Goal: Navigation & Orientation: Find specific page/section

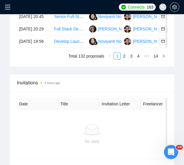
scroll to position [572, 0]
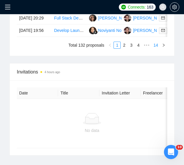
click at [154, 48] on link "14" at bounding box center [155, 45] width 8 height 6
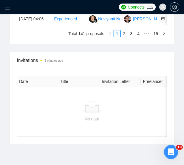
scroll to position [591, 0]
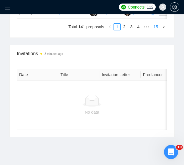
click at [155, 30] on link "15" at bounding box center [155, 27] width 8 height 6
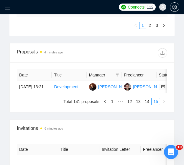
scroll to position [404, 0]
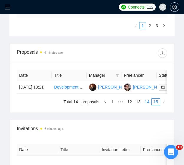
click at [147, 105] on link "14" at bounding box center [147, 101] width 8 height 6
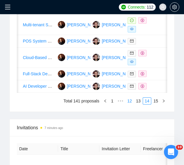
scroll to position [532, 0]
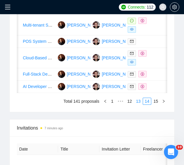
click at [139, 104] on link "13" at bounding box center [138, 101] width 8 height 6
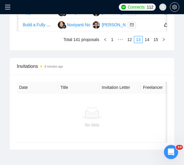
scroll to position [586, 0]
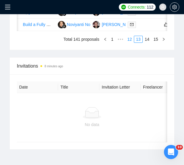
click at [130, 42] on link "12" at bounding box center [129, 39] width 8 height 6
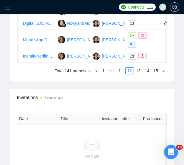
scroll to position [580, 0]
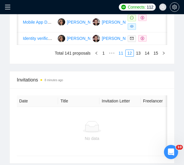
click at [121, 56] on link "11" at bounding box center [121, 53] width 8 height 6
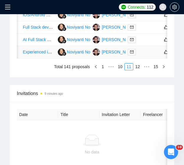
scroll to position [551, 0]
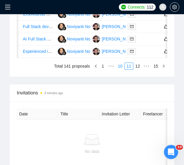
click at [122, 69] on link "10" at bounding box center [120, 66] width 8 height 6
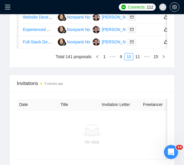
scroll to position [561, 0]
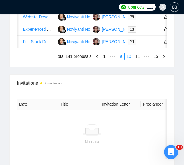
click at [122, 60] on link "9" at bounding box center [121, 56] width 6 height 6
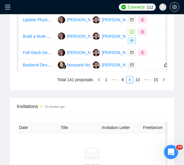
scroll to position [548, 0]
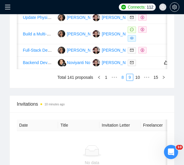
click at [121, 80] on link "8" at bounding box center [122, 77] width 6 height 6
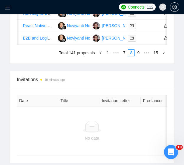
scroll to position [588, 0]
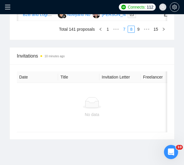
click at [124, 32] on link "7" at bounding box center [124, 29] width 6 height 6
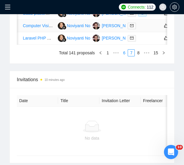
scroll to position [565, 0]
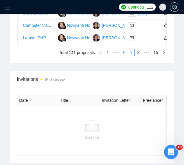
click at [123, 56] on link "6" at bounding box center [124, 52] width 6 height 6
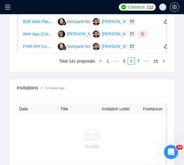
scroll to position [566, 0]
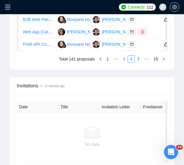
click at [127, 62] on link "5" at bounding box center [124, 59] width 6 height 6
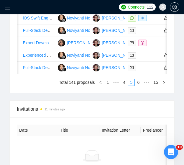
scroll to position [536, 0]
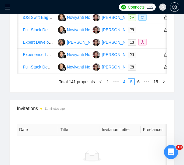
click at [125, 85] on link "4" at bounding box center [124, 81] width 6 height 6
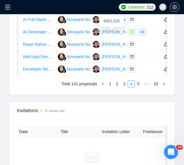
scroll to position [546, 0]
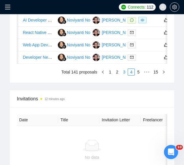
click at [123, 75] on link "3" at bounding box center [124, 72] width 6 height 6
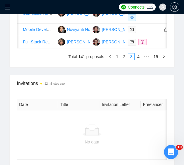
scroll to position [569, 0]
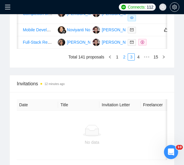
click at [123, 60] on link "2" at bounding box center [124, 57] width 6 height 6
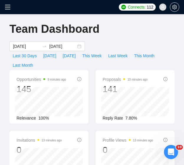
scroll to position [0, 0]
